Goal: Transaction & Acquisition: Obtain resource

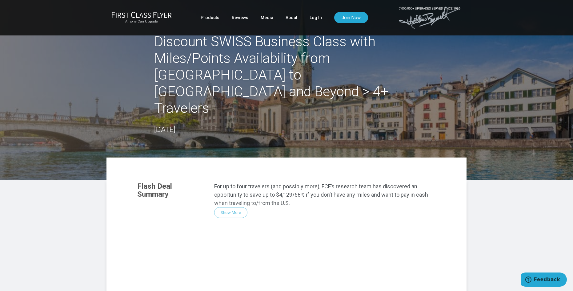
click at [223, 176] on div "Flash Deal Summary For up to four travelers (and possibly more), FCF’s research…" at bounding box center [286, 260] width 311 height 168
click at [226, 178] on div "Flash Deal Summary For up to four travelers (and possibly more), FCF’s research…" at bounding box center [286, 260] width 311 height 168
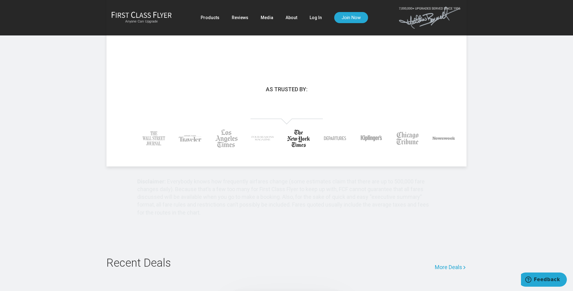
scroll to position [9, 0]
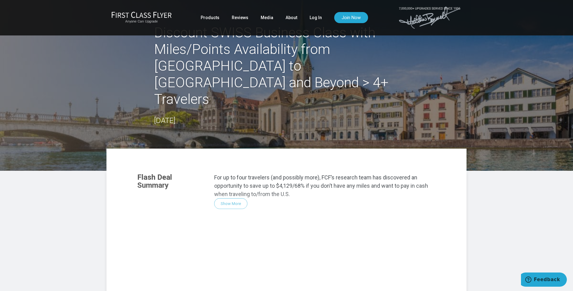
click at [485, 160] on article "Discount SWISS Business Class with Miles/Points Availability from Montreal to Z…" at bounding box center [286, 240] width 573 height 498
click at [467, 81] on header "Discount SWISS Business Class with Miles/Points Availability from Montreal to Z…" at bounding box center [286, 80] width 573 height 179
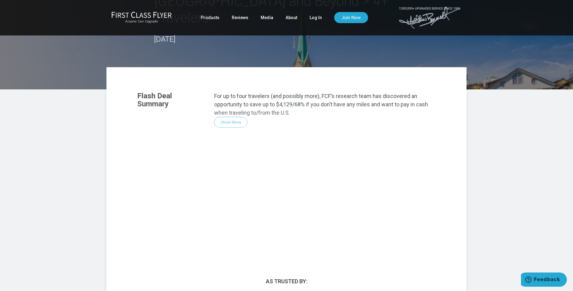
scroll to position [0, 0]
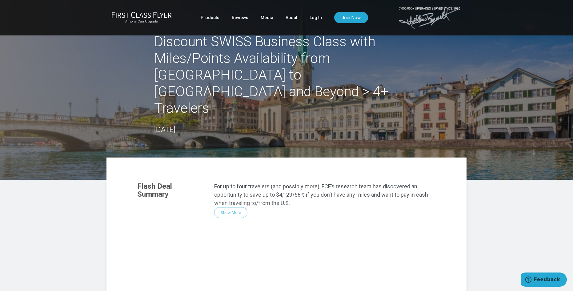
click at [325, 20] on ul "Products Reviews Media About Log In Join Now" at bounding box center [284, 17] width 167 height 11
click at [313, 17] on link "Log In" at bounding box center [316, 17] width 12 height 11
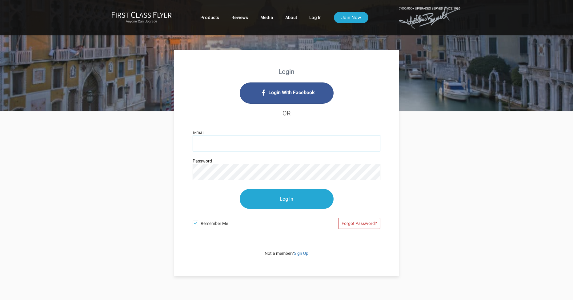
type input "simranjeet@gmail.com"
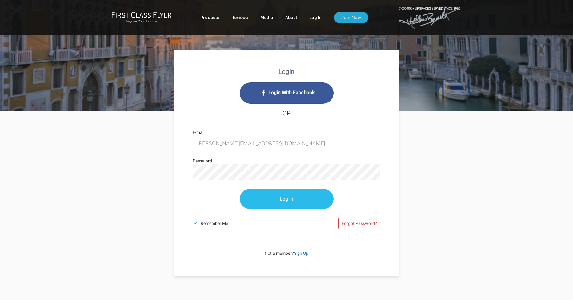
click at [269, 198] on input "Log In" at bounding box center [287, 199] width 94 height 20
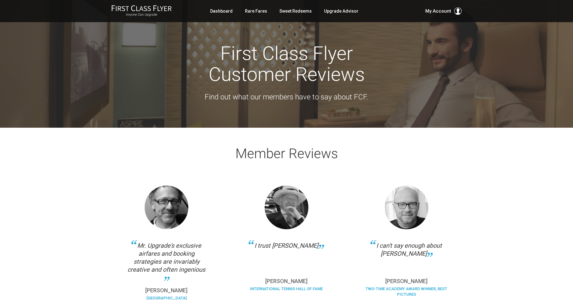
click at [449, 16] on div "Anyone Can Upgrade Dashboard Rare Fares Sweet Redeems Upgrade Advisor Profile L…" at bounding box center [287, 11] width 360 height 12
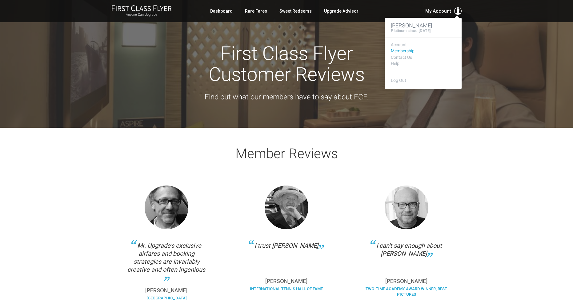
click at [409, 51] on link "Membership" at bounding box center [423, 51] width 65 height 5
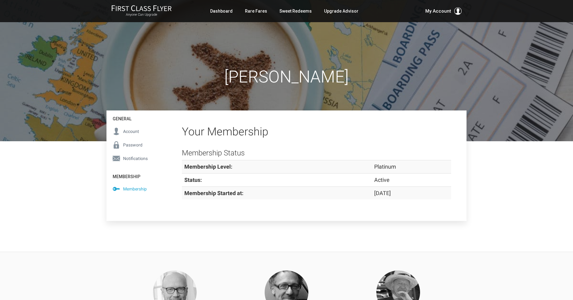
click at [175, 84] on h1 "Simran Nirh" at bounding box center [287, 77] width 360 height 18
click at [197, 103] on div "Simran Nirh" at bounding box center [287, 70] width 360 height 141
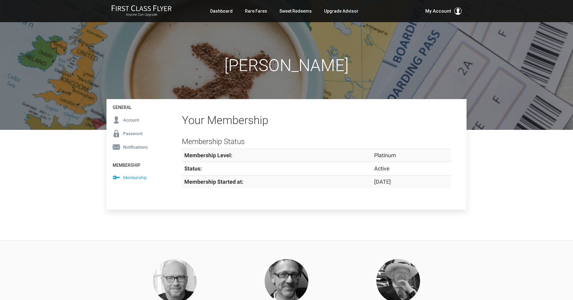
scroll to position [64, 0]
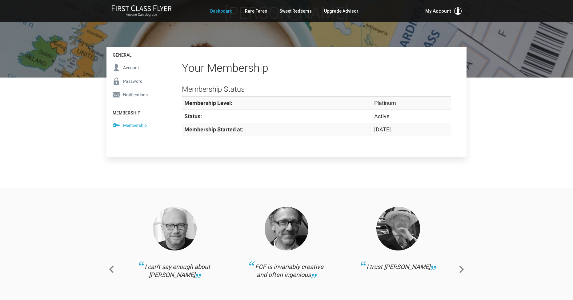
click at [233, 10] on link "Dashboard" at bounding box center [221, 11] width 22 height 11
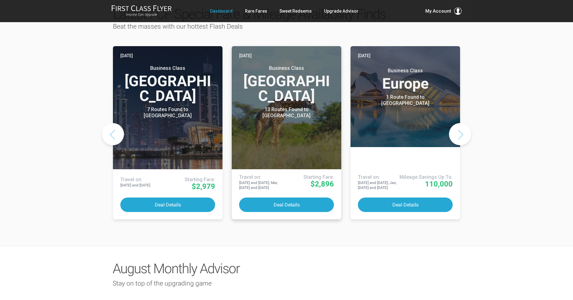
scroll to position [322, 0]
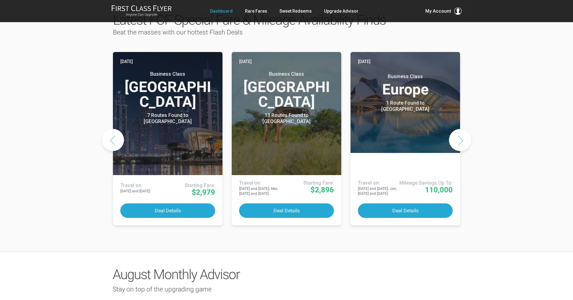
click at [464, 129] on button "Next slide" at bounding box center [460, 140] width 22 height 22
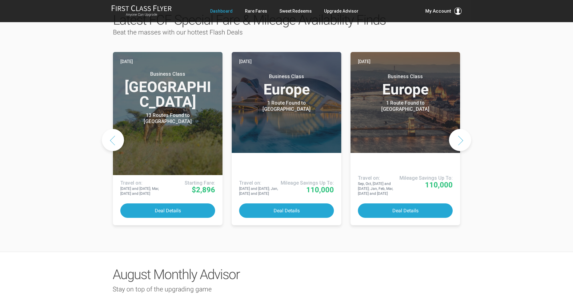
click at [464, 129] on button "Next slide" at bounding box center [460, 140] width 22 height 22
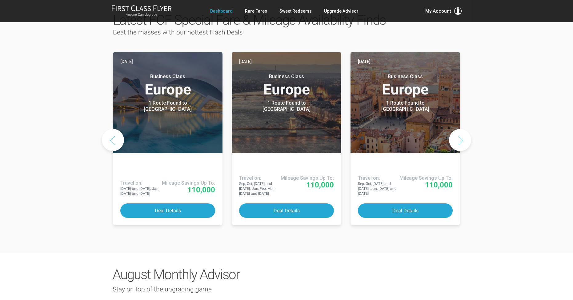
click at [464, 129] on button "Next slide" at bounding box center [460, 140] width 22 height 22
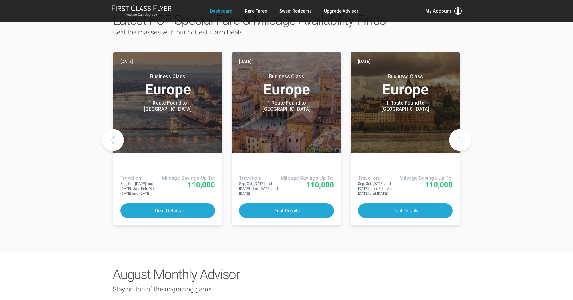
click at [464, 129] on button "Next slide" at bounding box center [460, 140] width 22 height 22
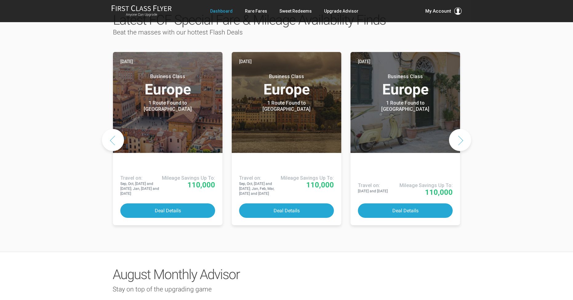
click at [464, 129] on button "Next slide" at bounding box center [460, 140] width 22 height 22
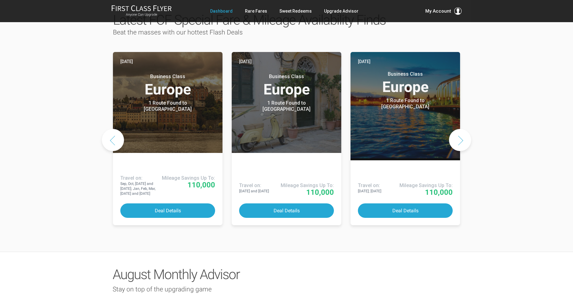
click at [464, 129] on button "Next slide" at bounding box center [460, 140] width 22 height 22
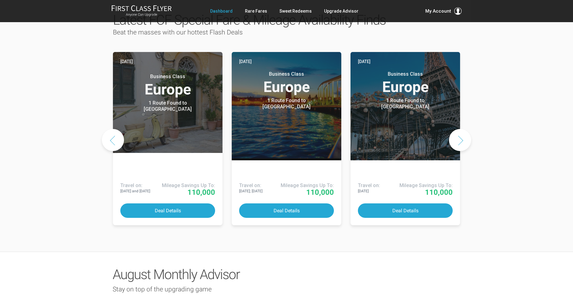
click at [464, 129] on button "Next slide" at bounding box center [460, 140] width 22 height 22
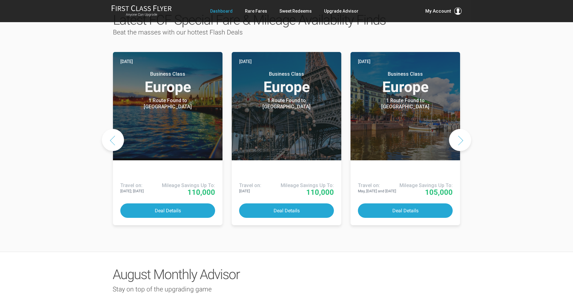
click at [464, 129] on button "Next slide" at bounding box center [460, 140] width 22 height 22
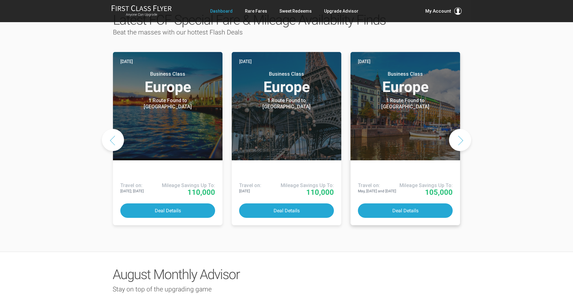
scroll to position [0, 0]
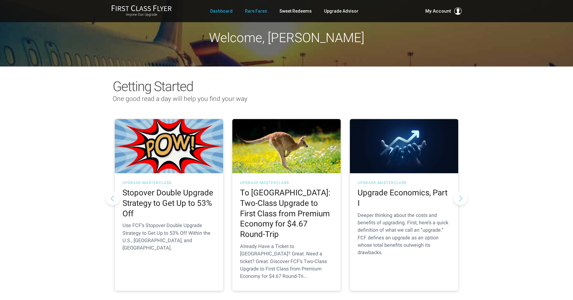
click at [259, 13] on link "Rare Fares" at bounding box center [256, 11] width 22 height 11
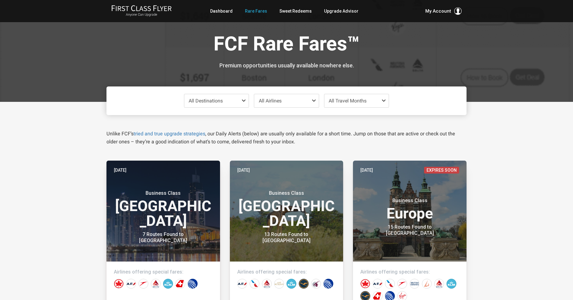
click at [241, 101] on span "All Destinations" at bounding box center [216, 100] width 65 height 13
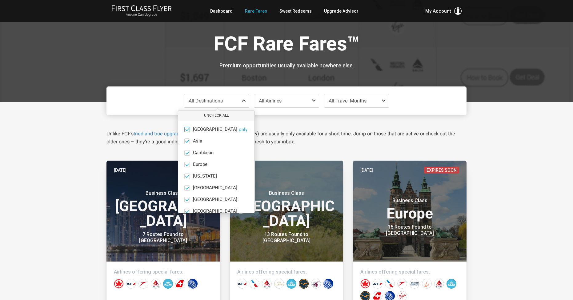
click at [189, 129] on span at bounding box center [187, 129] width 5 height 5
click at [0, 0] on input "Africa only" at bounding box center [0, 0] width 0 height 0
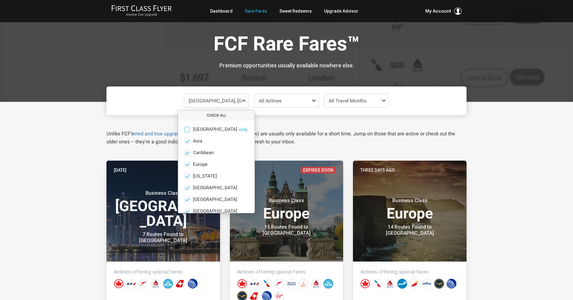
click at [210, 117] on button "Check All" at bounding box center [216, 116] width 76 height 10
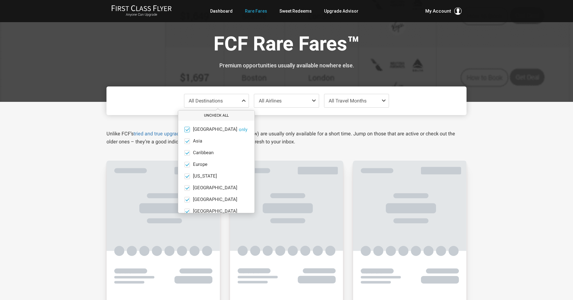
click at [215, 114] on button "Uncheck All" at bounding box center [216, 116] width 76 height 10
click at [188, 187] on span at bounding box center [187, 188] width 6 height 6
click at [0, 0] on input "India only" at bounding box center [0, 0] width 0 height 0
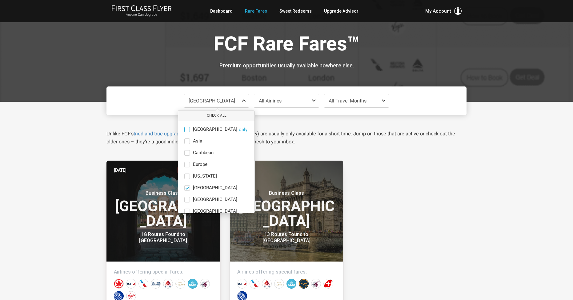
click at [271, 116] on div "Unlike FCF’s tried and true upgrade strategies , our Daily Alerts (below) are u…" at bounding box center [286, 130] width 369 height 31
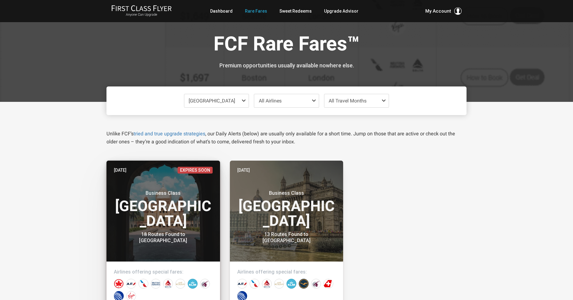
scroll to position [8, 0]
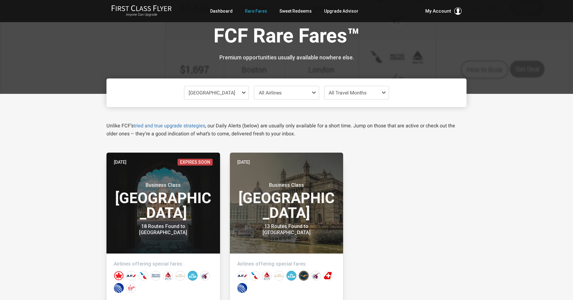
click at [243, 99] on div "India" at bounding box center [216, 93] width 65 height 14
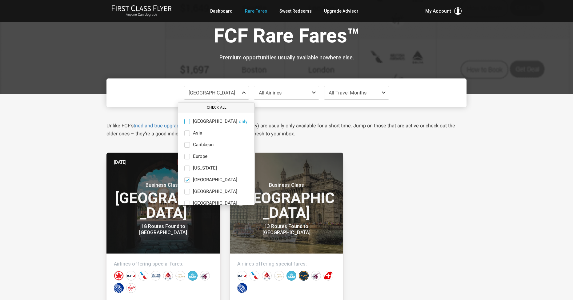
click at [227, 103] on button "Check All" at bounding box center [216, 108] width 76 height 10
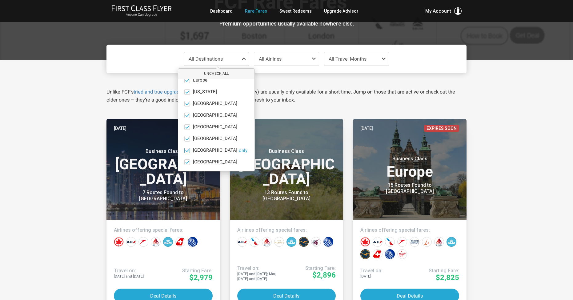
scroll to position [43, 0]
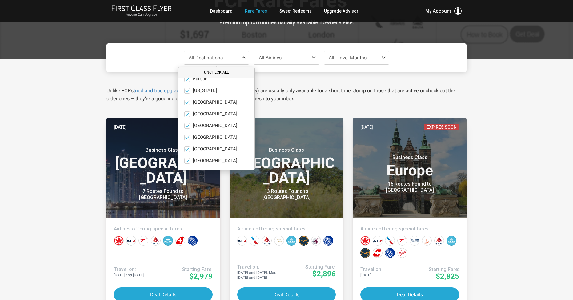
click at [217, 73] on button "Uncheck All" at bounding box center [216, 72] width 76 height 10
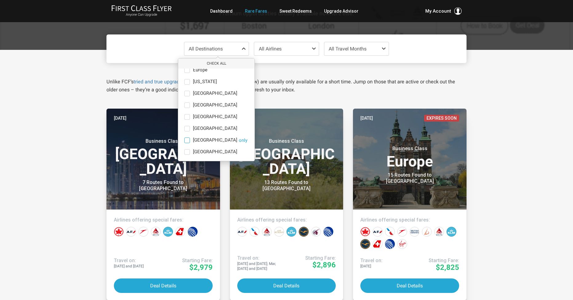
scroll to position [65, 0]
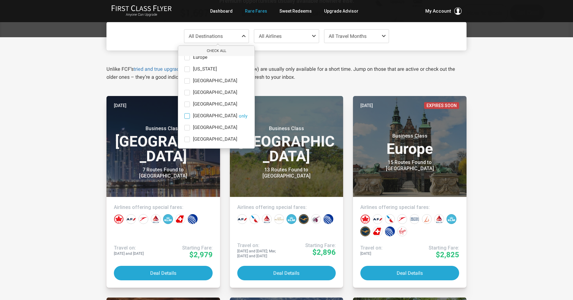
click at [189, 115] on span at bounding box center [187, 116] width 6 height 6
click at [0, 0] on input "North America only" at bounding box center [0, 0] width 0 height 0
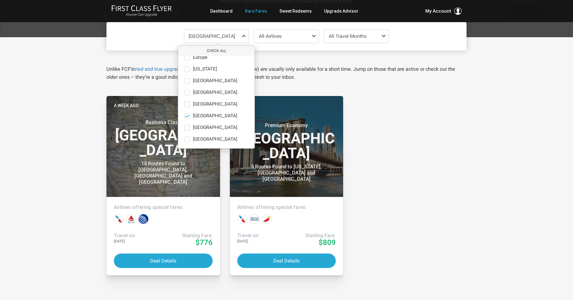
click at [268, 60] on div "Unlike FCF’s tried and true upgrade strategies , our Daily Alerts (below) are u…" at bounding box center [286, 65] width 369 height 31
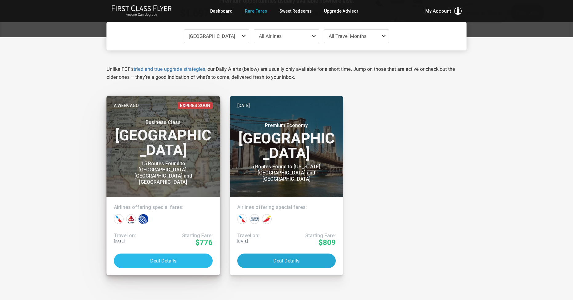
click at [169, 258] on button "Deal Details" at bounding box center [163, 261] width 99 height 14
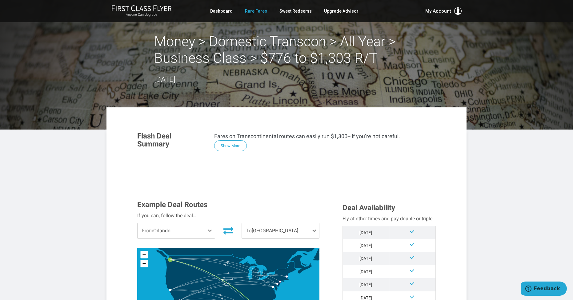
click at [259, 14] on link "Rare Fares" at bounding box center [256, 11] width 22 height 11
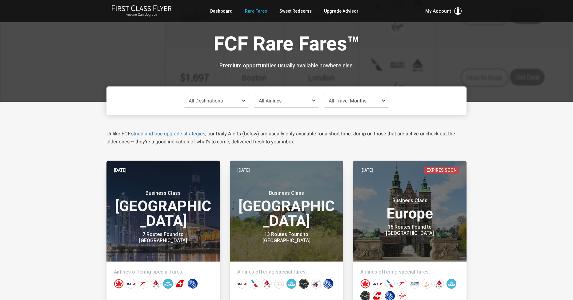
click at [240, 104] on span "All Destinations" at bounding box center [216, 100] width 65 height 13
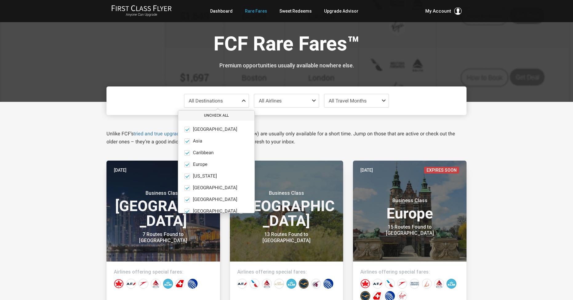
click at [218, 114] on button "Uncheck All" at bounding box center [216, 116] width 76 height 10
click at [189, 189] on span at bounding box center [187, 188] width 6 height 6
click at [0, 0] on input "India only" at bounding box center [0, 0] width 0 height 0
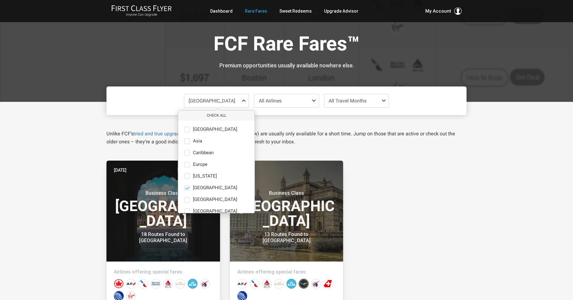
click at [281, 127] on div "Unlike FCF’s tried and true upgrade strategies , our Daily Alerts (below) are u…" at bounding box center [286, 130] width 369 height 31
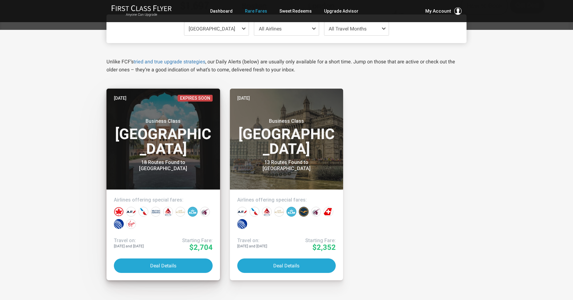
scroll to position [89, 0]
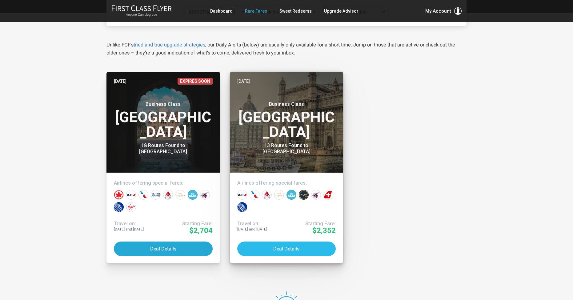
click at [265, 246] on button "Deal Details" at bounding box center [286, 249] width 99 height 14
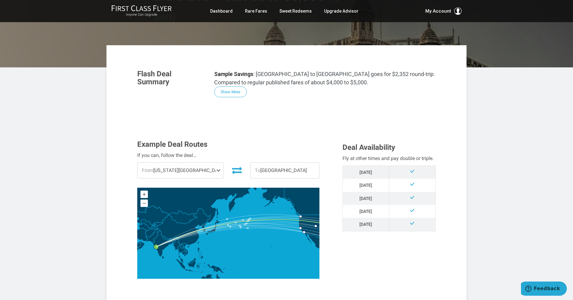
scroll to position [71, 0]
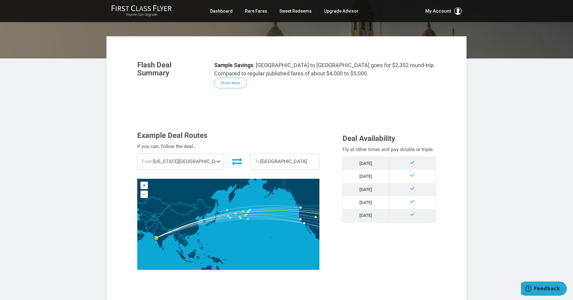
click at [232, 159] on icon at bounding box center [237, 161] width 10 height 7
click at [266, 162] on span "To Washington DC" at bounding box center [279, 161] width 86 height 15
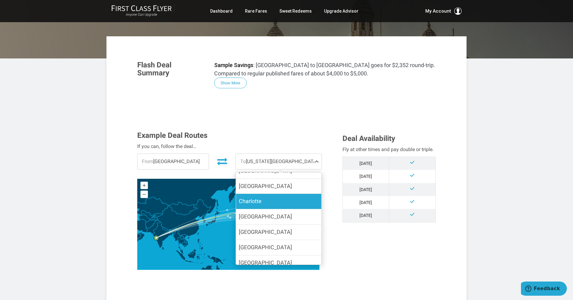
scroll to position [14, 0]
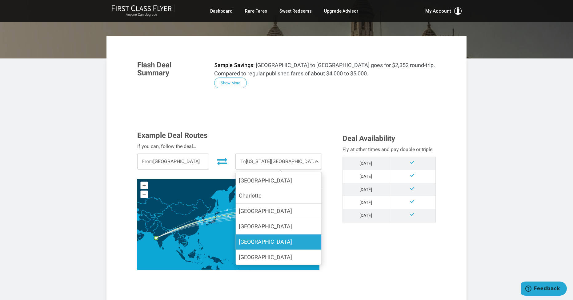
click at [270, 240] on label "Denver" at bounding box center [279, 242] width 86 height 15
click at [0, 0] on input "Denver" at bounding box center [0, 0] width 0 height 0
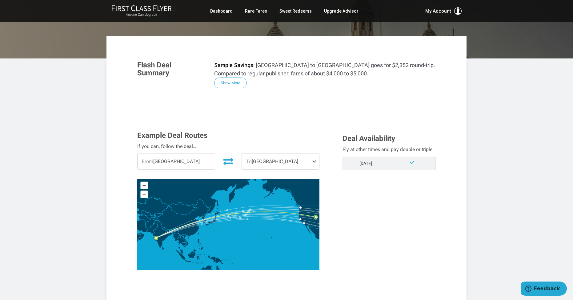
click at [283, 169] on span "To Denver" at bounding box center [280, 161] width 77 height 15
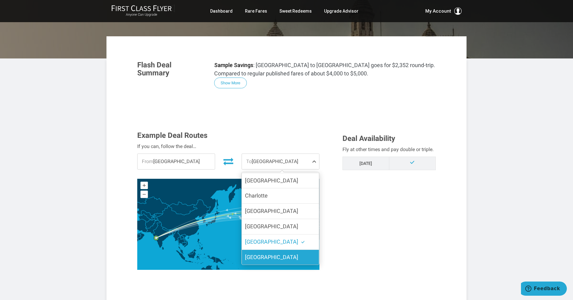
click at [276, 253] on label "Houston" at bounding box center [280, 257] width 77 height 15
click at [0, 0] on input "Houston" at bounding box center [0, 0] width 0 height 0
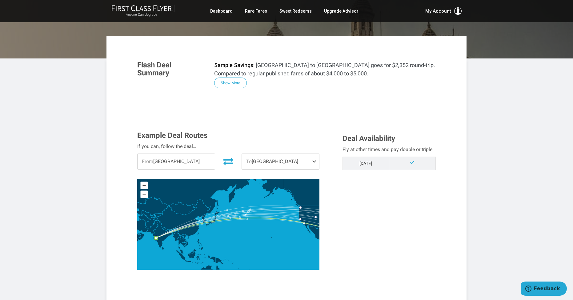
click at [288, 157] on span "To Houston" at bounding box center [280, 161] width 77 height 15
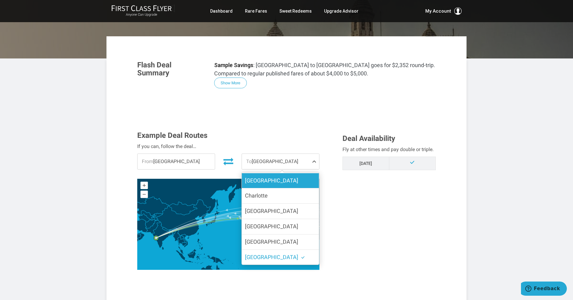
click at [285, 180] on label "Boston" at bounding box center [280, 180] width 77 height 15
click at [0, 0] on input "Boston" at bounding box center [0, 0] width 0 height 0
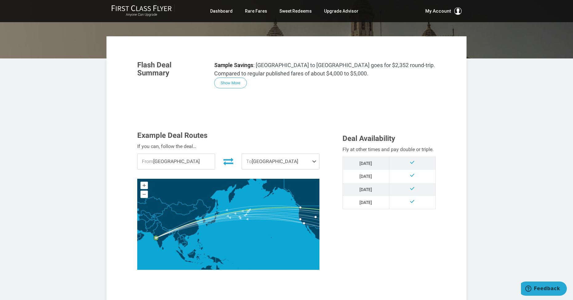
click at [288, 159] on span "To Boston" at bounding box center [280, 161] width 77 height 15
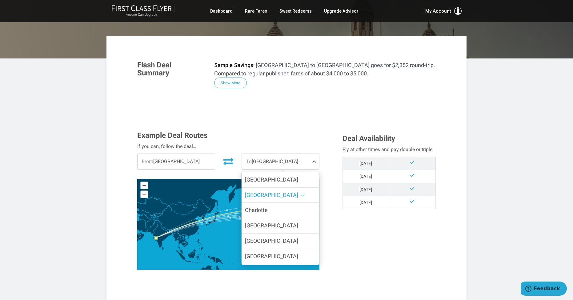
scroll to position [32, 0]
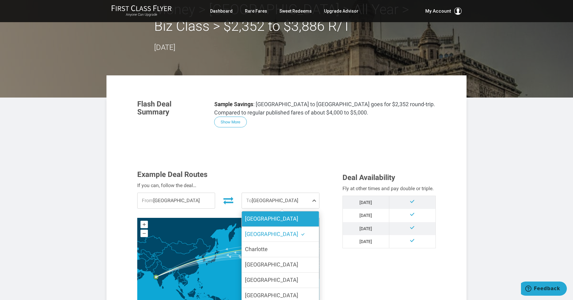
click at [276, 221] on label "Atlanta" at bounding box center [280, 218] width 77 height 15
click at [0, 0] on input "Atlanta" at bounding box center [0, 0] width 0 height 0
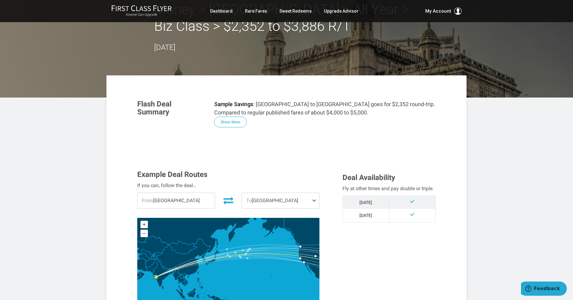
scroll to position [34, 0]
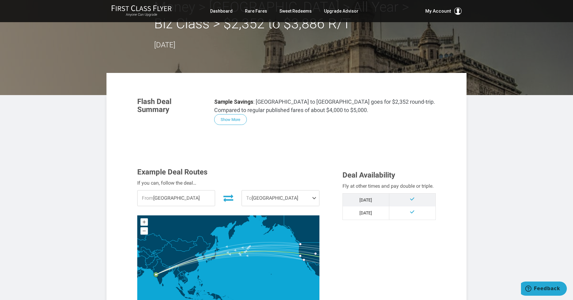
click at [281, 193] on span "To Atlanta" at bounding box center [280, 198] width 77 height 15
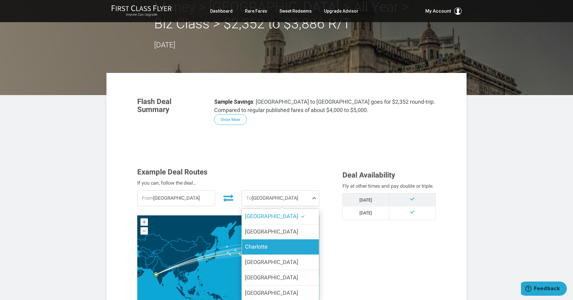
click at [276, 248] on label "Charlotte" at bounding box center [280, 247] width 77 height 15
click at [0, 0] on input "Charlotte" at bounding box center [0, 0] width 0 height 0
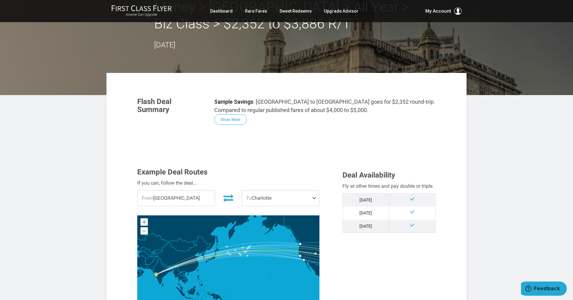
click at [283, 198] on span "To Charlotte" at bounding box center [280, 198] width 77 height 15
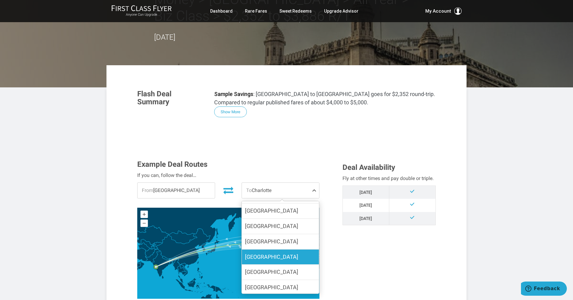
scroll to position [45, 0]
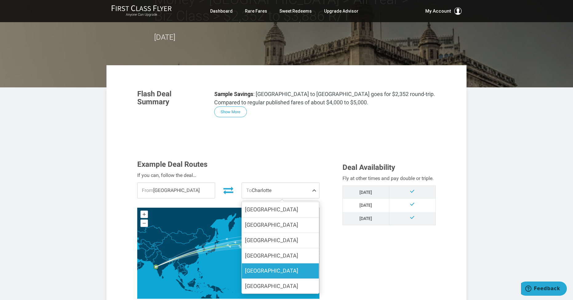
click at [276, 267] on label "Los Angeles" at bounding box center [280, 271] width 77 height 15
click at [0, 0] on input "Los Angeles" at bounding box center [0, 0] width 0 height 0
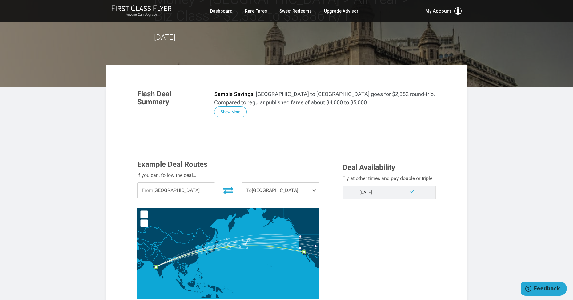
click at [278, 187] on span "To Los Angeles" at bounding box center [280, 190] width 77 height 15
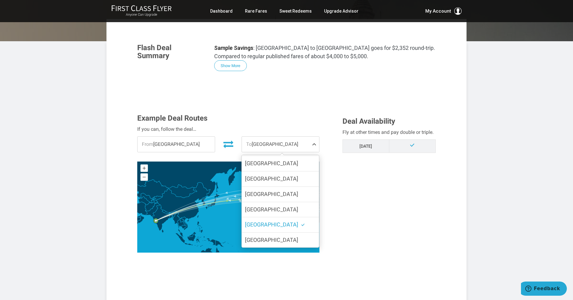
scroll to position [84, 0]
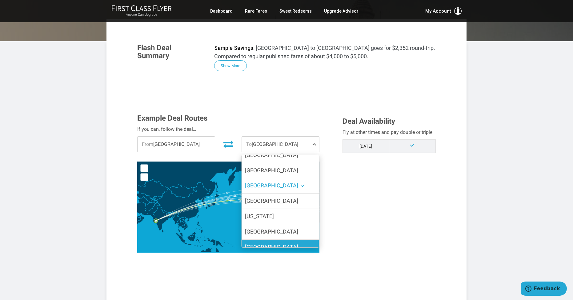
click at [273, 240] on label "Seattle" at bounding box center [280, 247] width 77 height 15
click at [0, 0] on input "Seattle" at bounding box center [0, 0] width 0 height 0
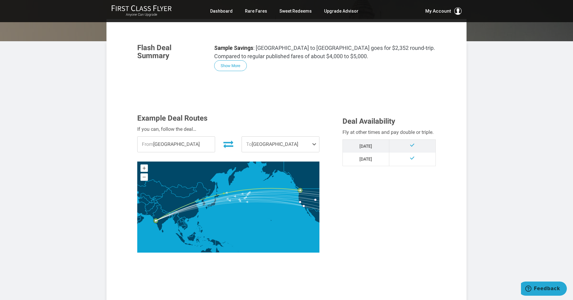
scroll to position [124, 0]
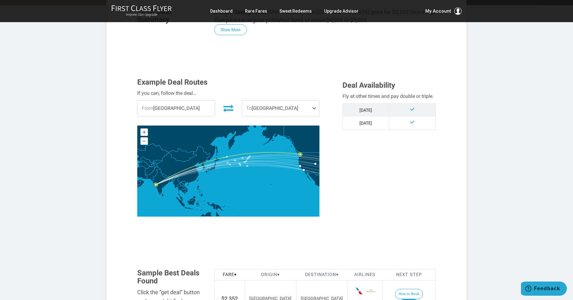
click at [280, 117] on div "Example Deal Routes If you can, follow the deal… From Mumbai To Seattle Atlanta…" at bounding box center [235, 149] width 205 height 142
click at [279, 112] on span "To Seattle" at bounding box center [280, 108] width 77 height 15
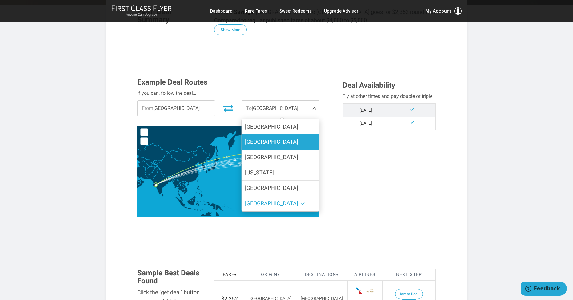
scroll to position [103, 0]
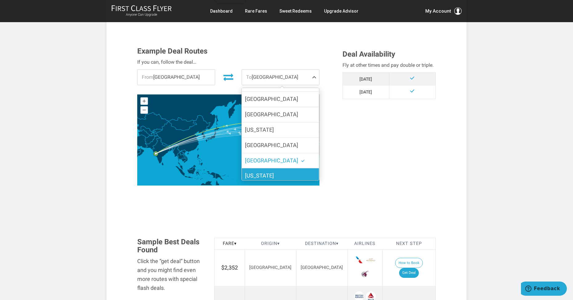
click at [280, 174] on span "Washington DC" at bounding box center [271, 179] width 53 height 15
click at [0, 0] on input "Washington DC" at bounding box center [0, 0] width 0 height 0
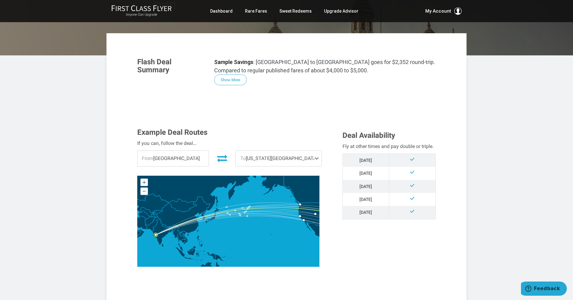
scroll to position [82, 0]
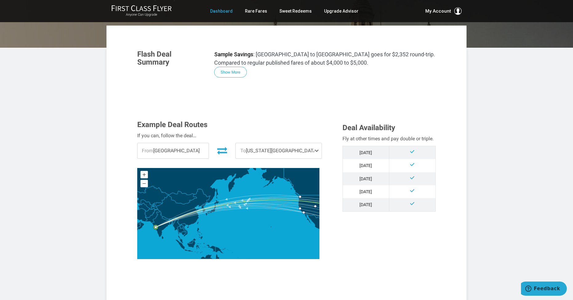
click at [224, 11] on link "Dashboard" at bounding box center [221, 11] width 22 height 11
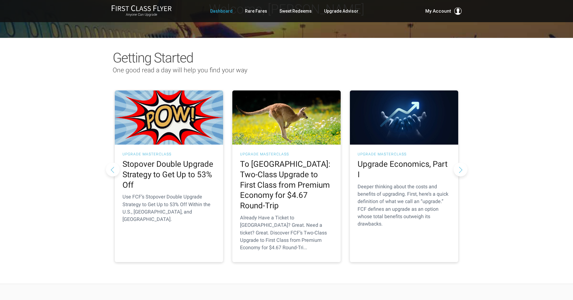
scroll to position [36, 0]
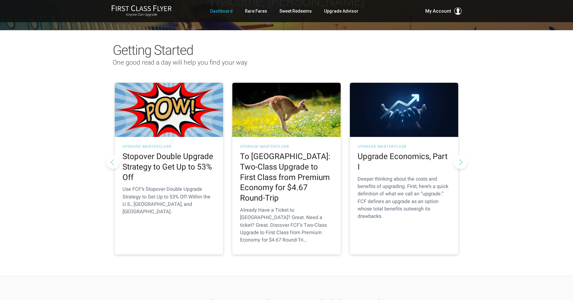
click at [113, 155] on button "Previous slide" at bounding box center [113, 162] width 14 height 14
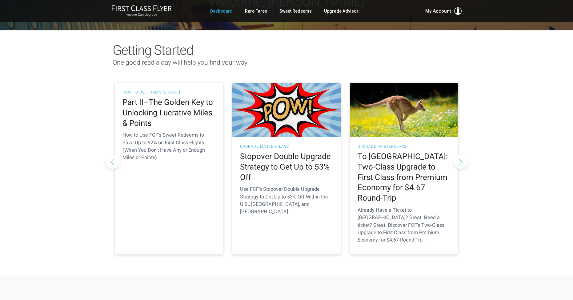
click at [113, 155] on button "Previous slide" at bounding box center [113, 162] width 14 height 14
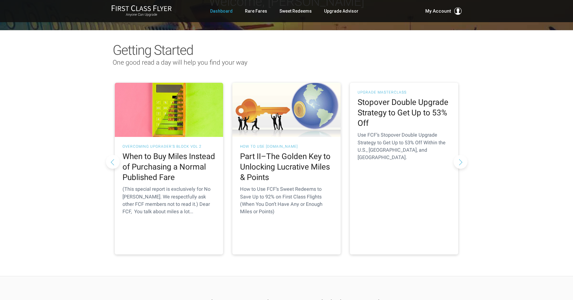
click at [113, 155] on button "Previous slide" at bounding box center [113, 162] width 14 height 14
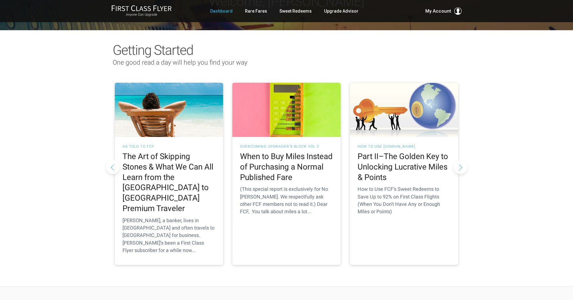
click at [113, 160] on button "Previous slide" at bounding box center [113, 167] width 14 height 14
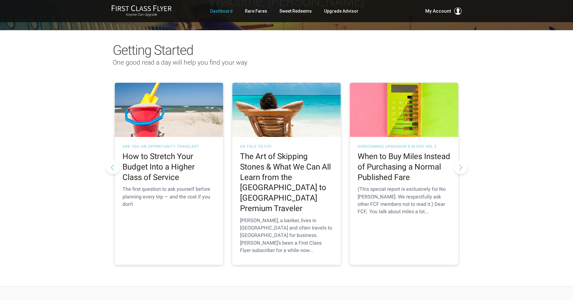
click at [113, 160] on button "Previous slide" at bounding box center [113, 167] width 14 height 14
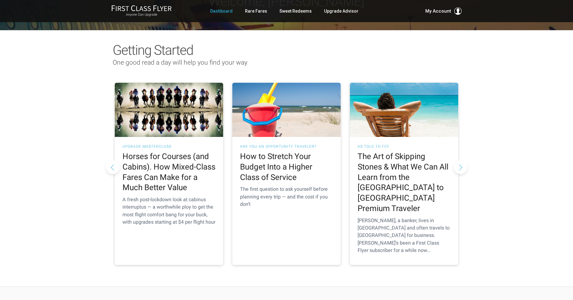
click at [113, 160] on button "Previous slide" at bounding box center [113, 167] width 14 height 14
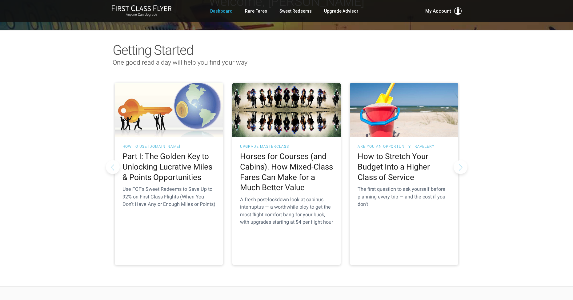
click at [113, 160] on button "Previous slide" at bounding box center [113, 167] width 14 height 14
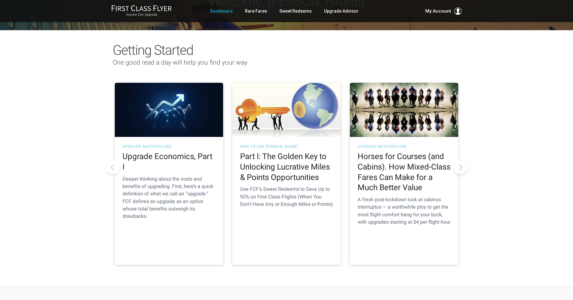
click at [113, 160] on button "Previous slide" at bounding box center [113, 167] width 14 height 14
click at [115, 160] on button "Previous slide" at bounding box center [113, 167] width 14 height 14
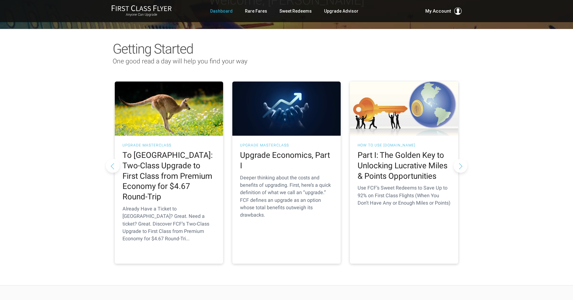
scroll to position [39, 0]
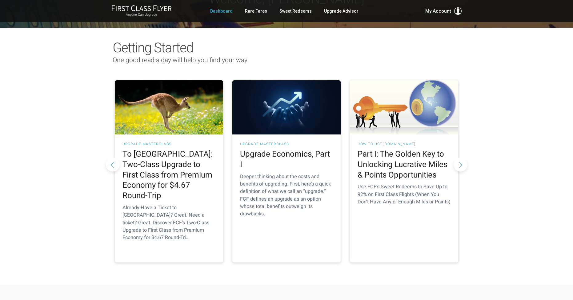
click at [115, 158] on button "Previous slide" at bounding box center [113, 165] width 14 height 14
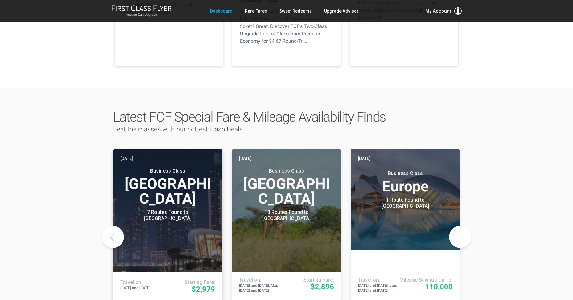
scroll to position [245, 0]
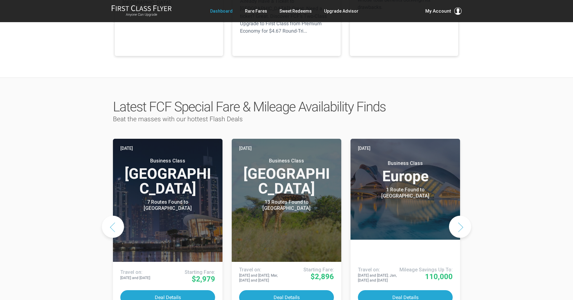
click at [460, 216] on button "Next slide" at bounding box center [460, 227] width 22 height 22
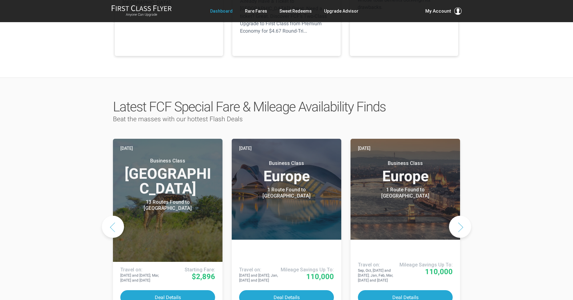
click at [460, 216] on button "Next slide" at bounding box center [460, 227] width 22 height 22
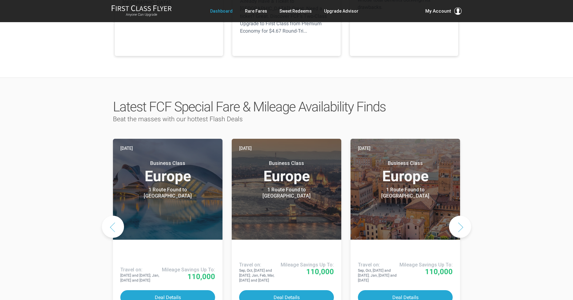
click at [460, 216] on button "Next slide" at bounding box center [460, 227] width 22 height 22
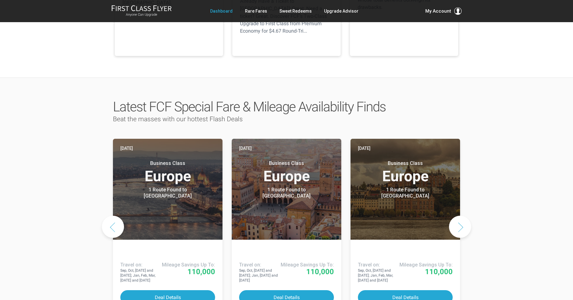
click at [460, 216] on button "Next slide" at bounding box center [460, 227] width 22 height 22
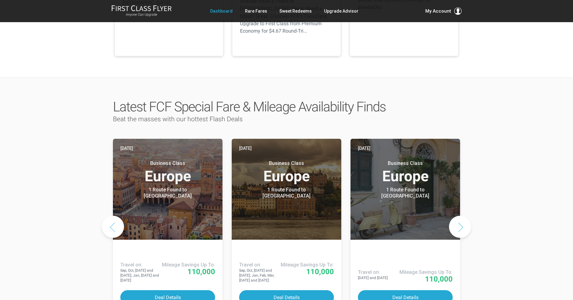
click at [460, 216] on button "Next slide" at bounding box center [460, 227] width 22 height 22
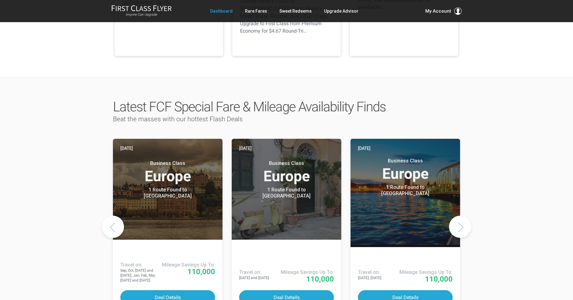
click at [460, 216] on button "Next slide" at bounding box center [460, 227] width 22 height 22
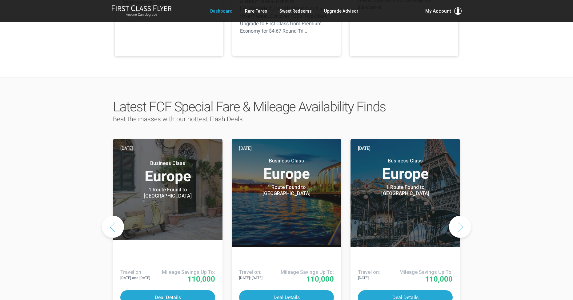
click at [460, 216] on button "Next slide" at bounding box center [460, 227] width 22 height 22
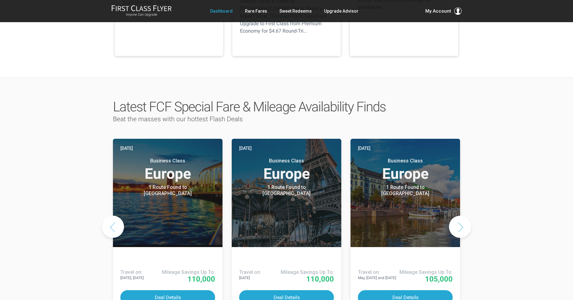
click at [460, 216] on button "Next slide" at bounding box center [460, 227] width 22 height 22
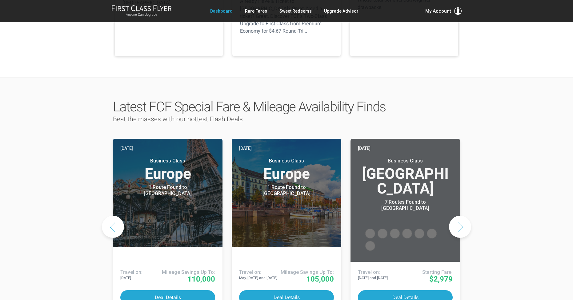
click at [460, 216] on button "Next slide" at bounding box center [460, 227] width 22 height 22
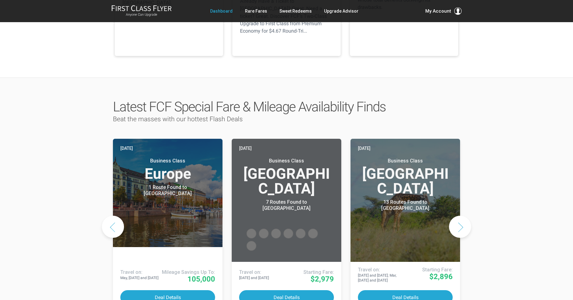
click at [107, 216] on button "Previous slide" at bounding box center [113, 227] width 22 height 22
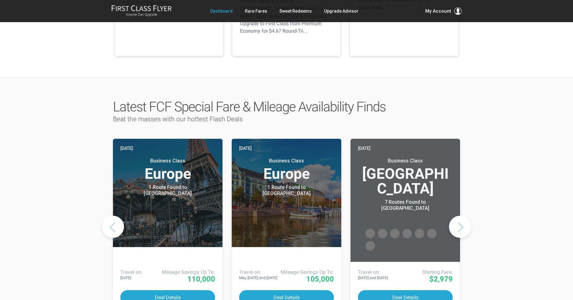
click at [107, 216] on button "Previous slide" at bounding box center [113, 227] width 22 height 22
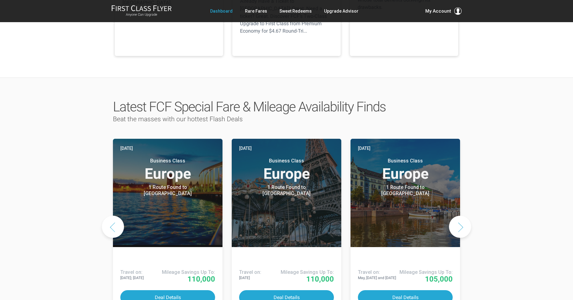
click at [113, 216] on button "Previous slide" at bounding box center [113, 227] width 22 height 22
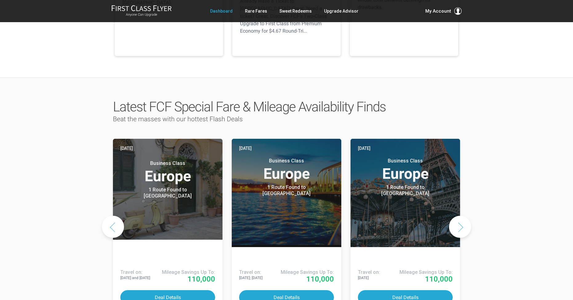
click at [113, 216] on button "Previous slide" at bounding box center [113, 227] width 22 height 22
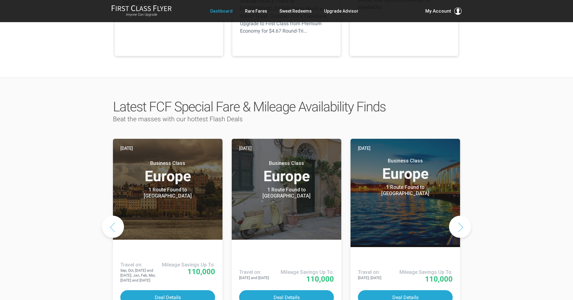
click at [113, 216] on button "Previous slide" at bounding box center [113, 227] width 22 height 22
click at [116, 216] on button "Previous slide" at bounding box center [113, 227] width 22 height 22
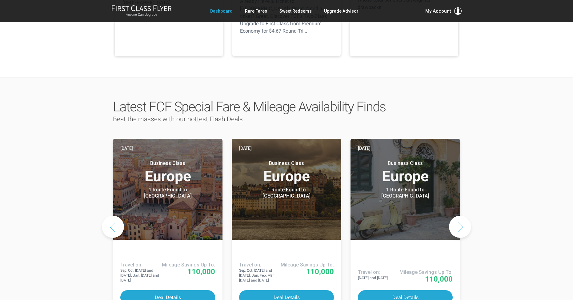
click at [116, 216] on button "Previous slide" at bounding box center [113, 227] width 22 height 22
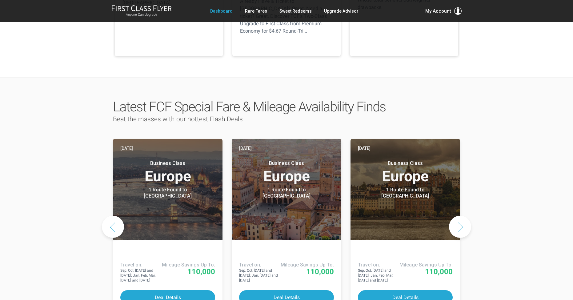
click at [116, 216] on button "Previous slide" at bounding box center [113, 227] width 22 height 22
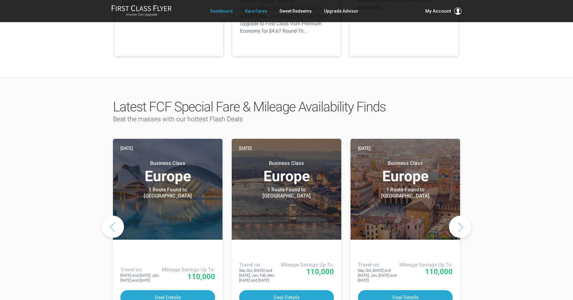
click at [254, 13] on link "Rare Fares" at bounding box center [256, 11] width 22 height 11
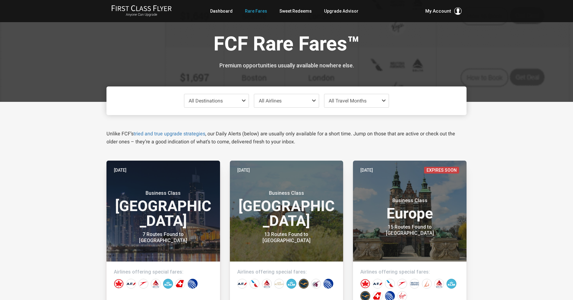
click at [230, 104] on span "All Destinations" at bounding box center [216, 100] width 65 height 13
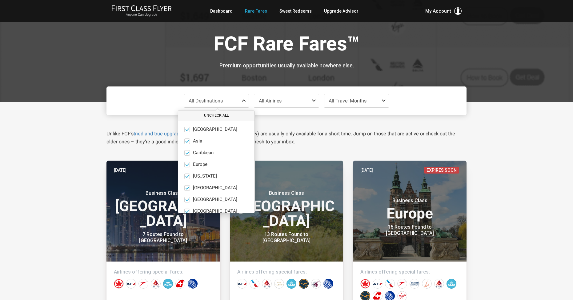
click at [221, 117] on button "Uncheck All" at bounding box center [216, 116] width 76 height 10
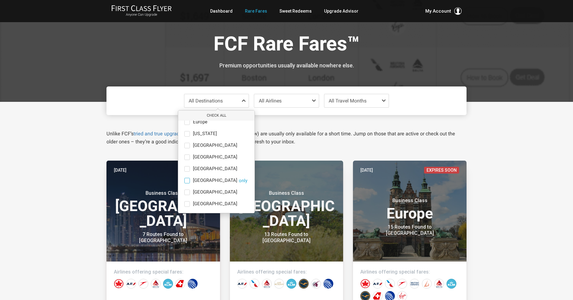
scroll to position [6, 0]
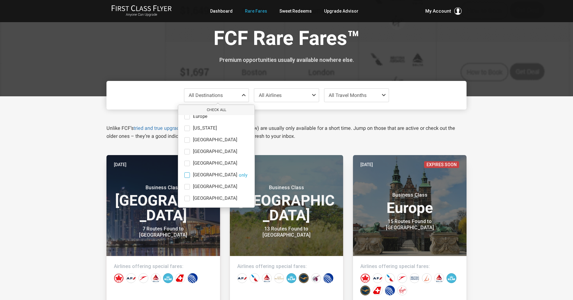
click at [187, 174] on span at bounding box center [187, 175] width 6 height 6
click at [0, 0] on input "[GEOGRAPHIC_DATA] only" at bounding box center [0, 0] width 0 height 0
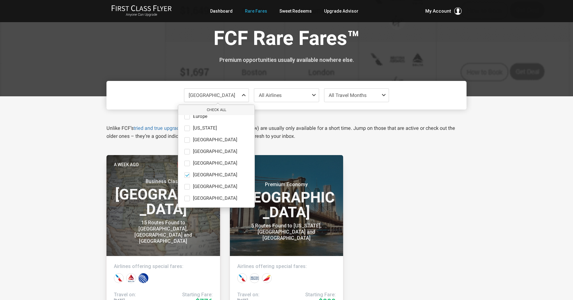
click at [296, 143] on div "[GEOGRAPHIC_DATA] Check All Africa only Asia only [GEOGRAPHIC_DATA] only [GEOGR…" at bounding box center [287, 290] width 360 height 388
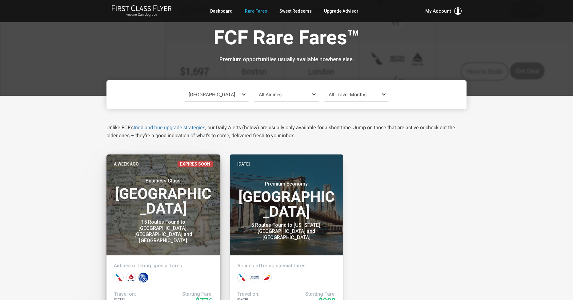
scroll to position [10, 0]
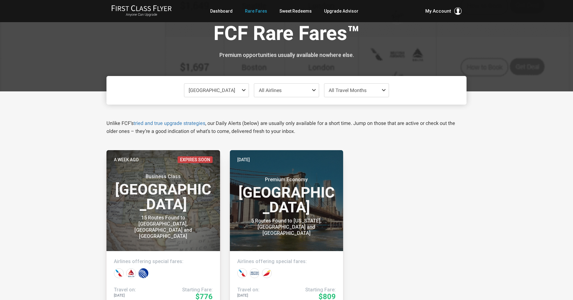
click at [243, 89] on span at bounding box center [244, 90] width 7 height 5
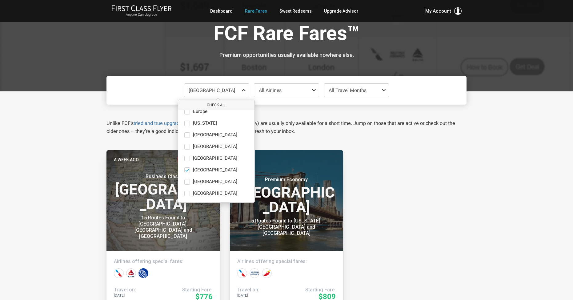
click at [243, 89] on span at bounding box center [244, 90] width 7 height 5
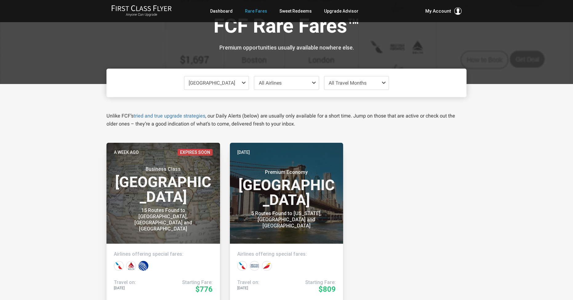
scroll to position [60, 0]
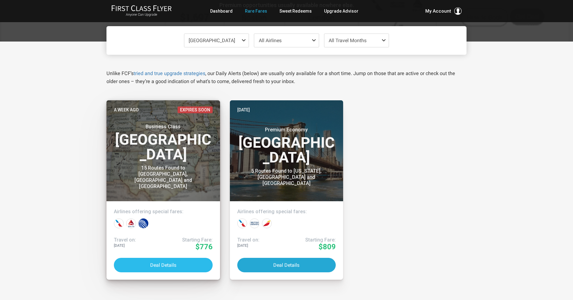
click at [169, 267] on button "Deal Details" at bounding box center [163, 265] width 99 height 14
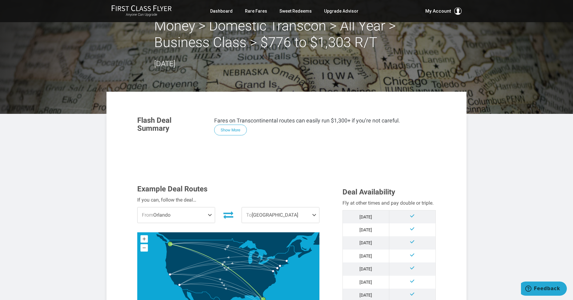
scroll to position [75, 0]
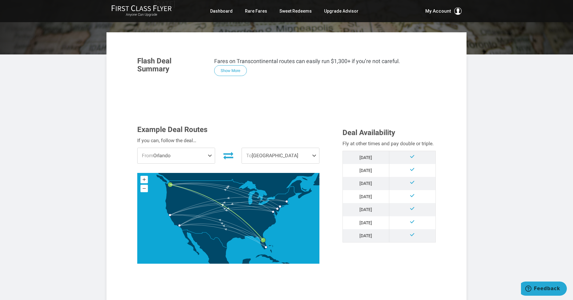
click at [212, 153] on span at bounding box center [210, 155] width 7 height 15
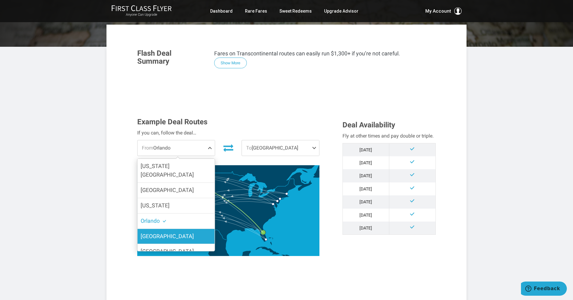
scroll to position [73, 0]
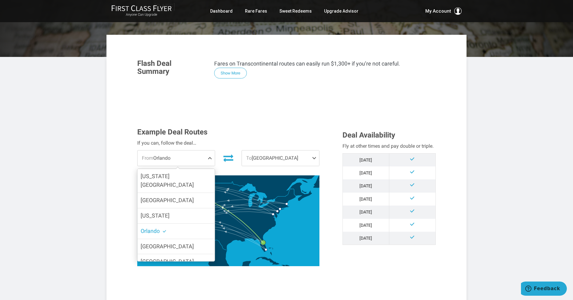
click at [284, 159] on span "To [GEOGRAPHIC_DATA]" at bounding box center [280, 158] width 77 height 15
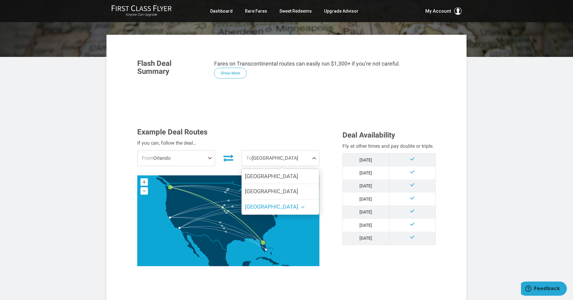
click at [284, 159] on span "To [GEOGRAPHIC_DATA]" at bounding box center [280, 158] width 77 height 15
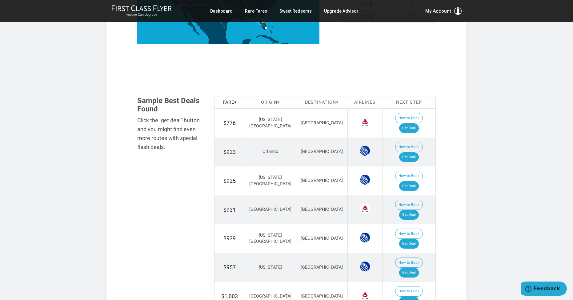
scroll to position [293, 0]
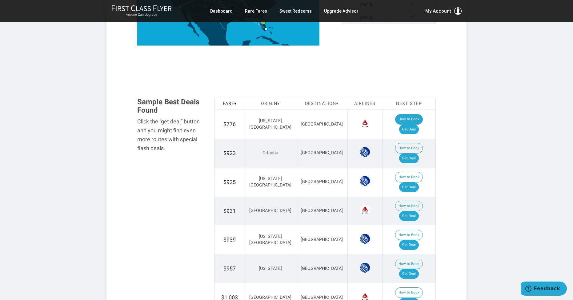
click at [395, 121] on button "How to Book" at bounding box center [409, 119] width 28 height 10
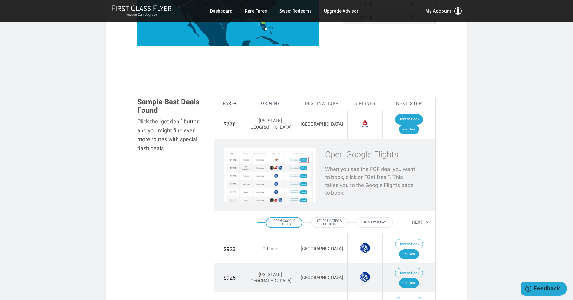
click at [395, 121] on button "How to Book" at bounding box center [409, 119] width 28 height 10
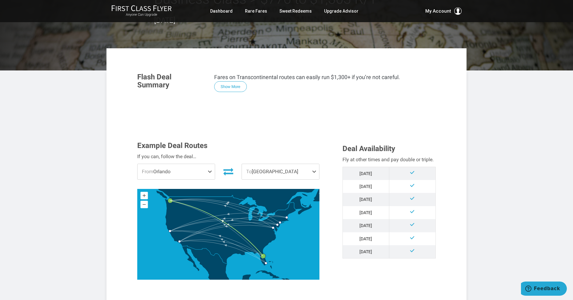
scroll to position [0, 0]
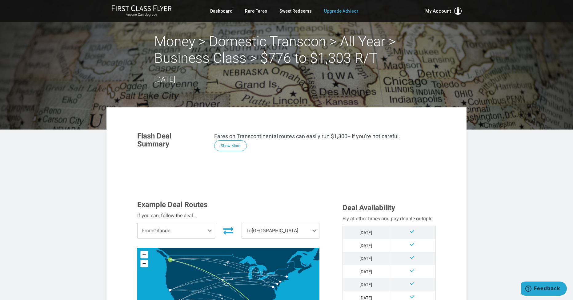
click at [337, 14] on link "Upgrade Advisor" at bounding box center [341, 11] width 34 height 11
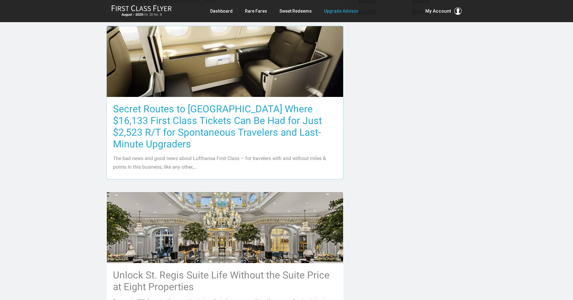
scroll to position [286, 0]
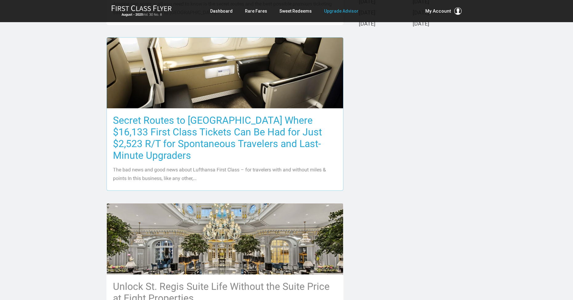
click at [223, 134] on h3 "Secret Routes to [GEOGRAPHIC_DATA] Where $16,133 First Class Tickets Can Be Had…" at bounding box center [225, 138] width 224 height 47
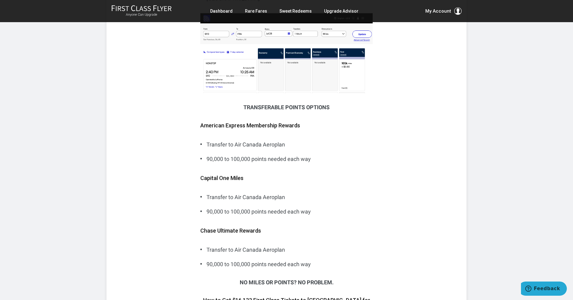
scroll to position [1101, 0]
